Goal: Navigation & Orientation: Find specific page/section

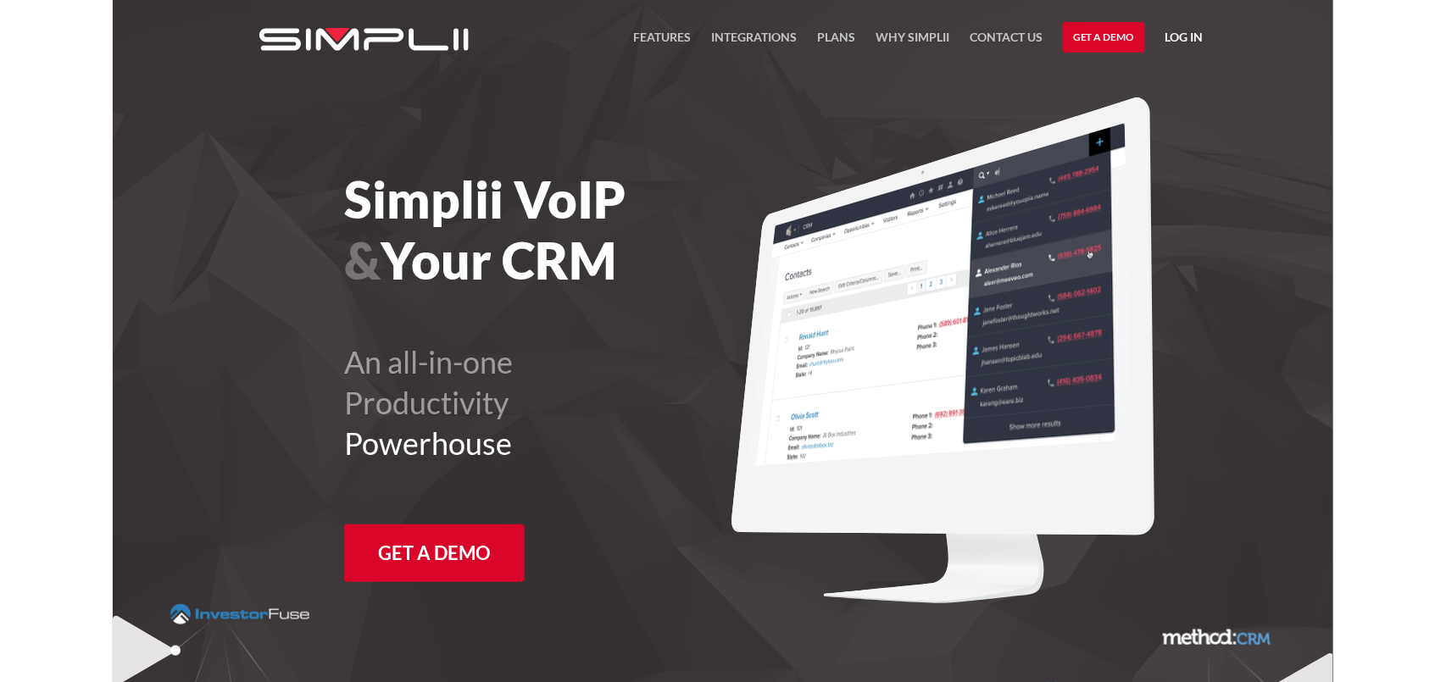
click at [1154, 37] on nav "FEATURES Integrations Products Plans Why Simplii Contact US Master Agreement Ge…" at bounding box center [918, 37] width 570 height 75
click at [1165, 37] on link "Log in" at bounding box center [1184, 39] width 38 height 25
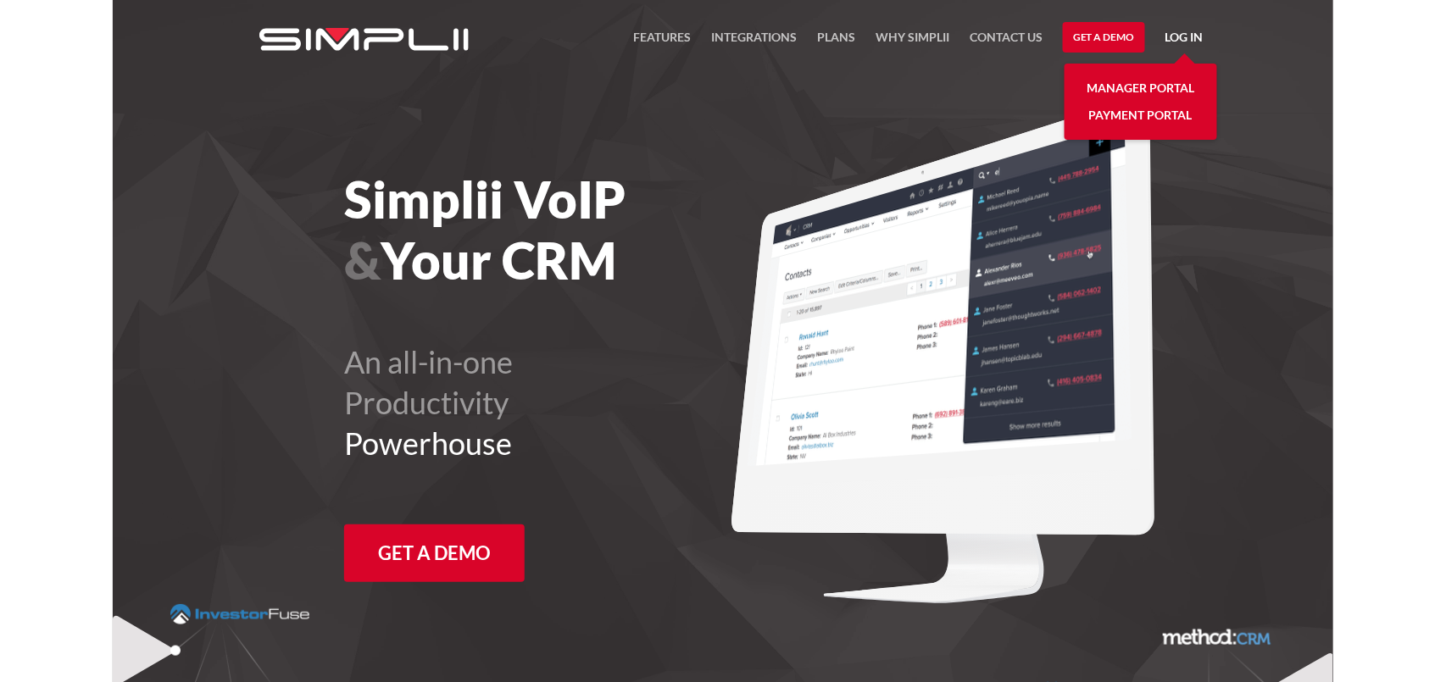
click at [1146, 82] on link "Manager Portal" at bounding box center [1141, 88] width 108 height 27
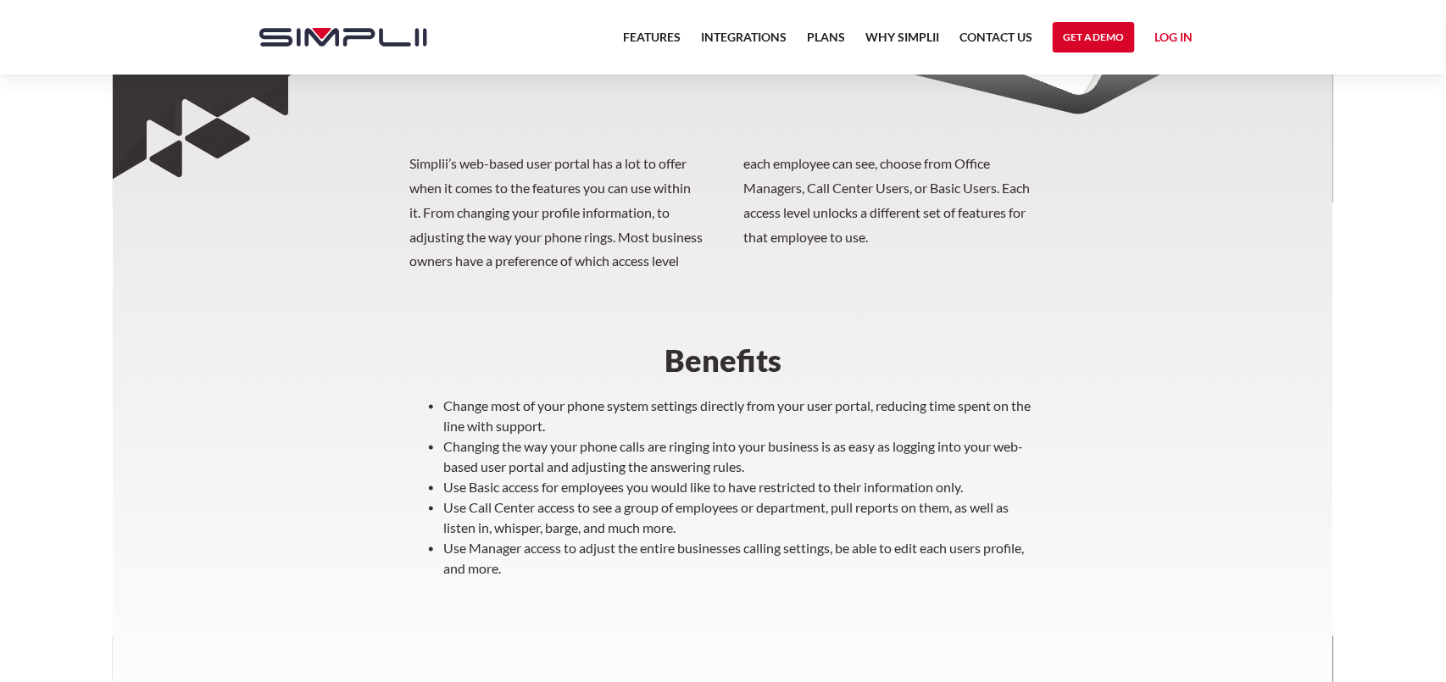
scroll to position [704, 0]
